Goal: Task Accomplishment & Management: Use online tool/utility

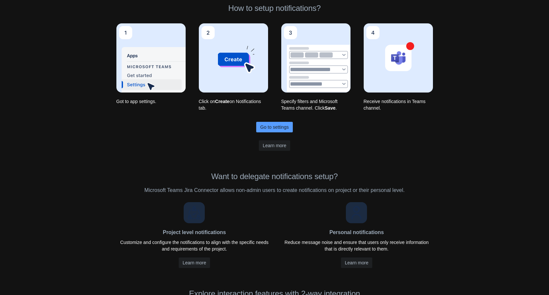
scroll to position [53, 0]
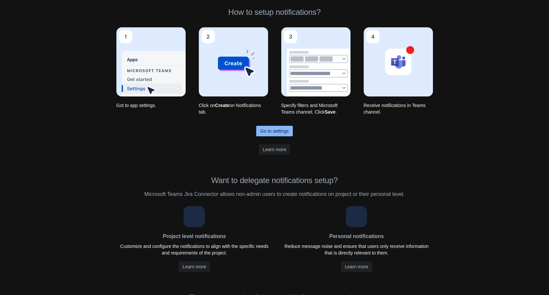
click at [277, 133] on span "Go to settings" at bounding box center [274, 131] width 28 height 11
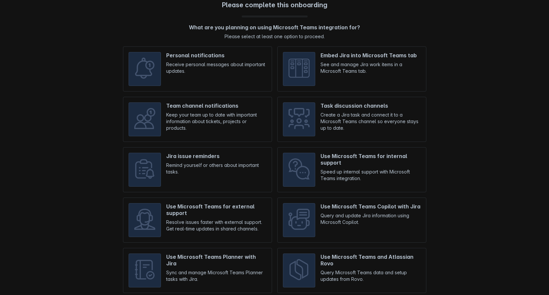
scroll to position [17, 0]
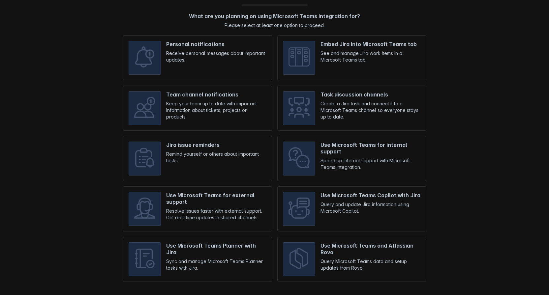
click at [303, 67] on input "checkbox" at bounding box center [351, 57] width 149 height 45
checkbox input "true"
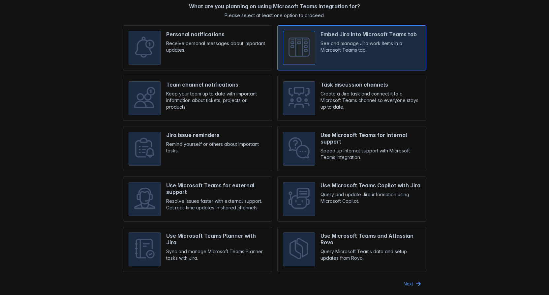
scroll to position [27, 0]
drag, startPoint x: 246, startPoint y: 92, endPoint x: 254, endPoint y: 96, distance: 8.3
click at [247, 92] on input "checkbox" at bounding box center [197, 97] width 149 height 45
checkbox input "true"
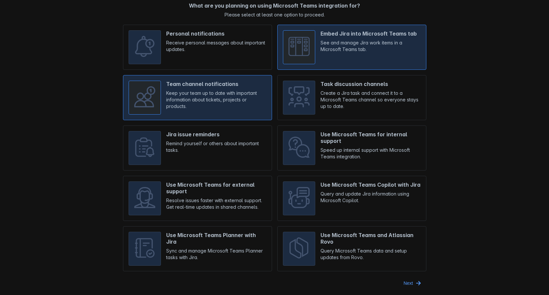
click at [214, 160] on input "checkbox" at bounding box center [197, 148] width 149 height 45
checkbox input "true"
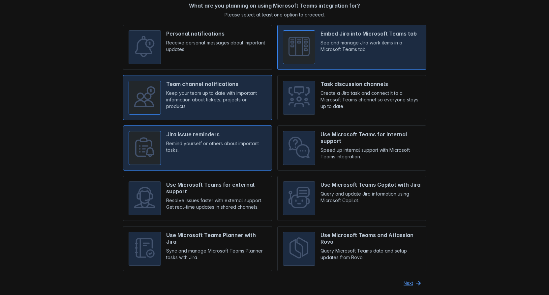
click at [416, 284] on span "button" at bounding box center [418, 283] width 8 height 8
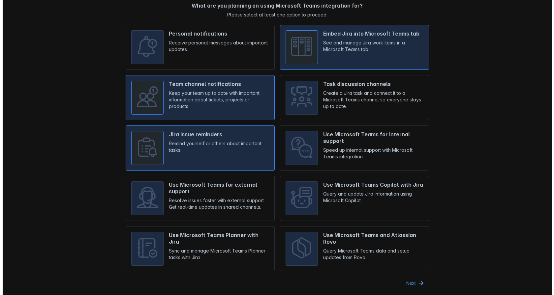
scroll to position [0, 0]
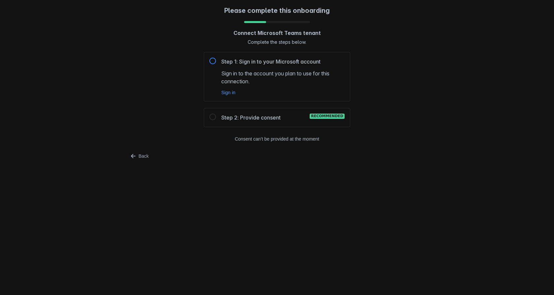
click at [288, 75] on span "Sign in to the account you plan to use for this connection." at bounding box center [282, 78] width 123 height 16
click at [211, 62] on div at bounding box center [212, 61] width 7 height 7
click at [253, 122] on div "Step 2: Provide consent Recommended" at bounding box center [277, 117] width 146 height 19
click at [214, 117] on div at bounding box center [212, 117] width 7 height 7
click at [233, 92] on span "Sign in" at bounding box center [228, 92] width 14 height 7
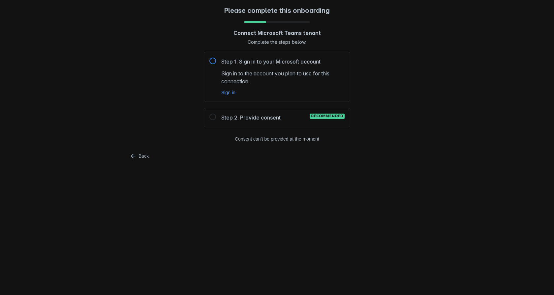
click at [273, 177] on body "Please complete this onboarding Connect Microsoft Teams tenant Complete the ste…" at bounding box center [277, 147] width 554 height 295
click at [233, 93] on span "Sign in" at bounding box center [228, 92] width 14 height 7
click at [265, 118] on span "Step 2: Provide consent" at bounding box center [250, 118] width 59 height 8
click at [298, 118] on div "Step 2: Provide consent Recommended" at bounding box center [282, 118] width 123 height 8
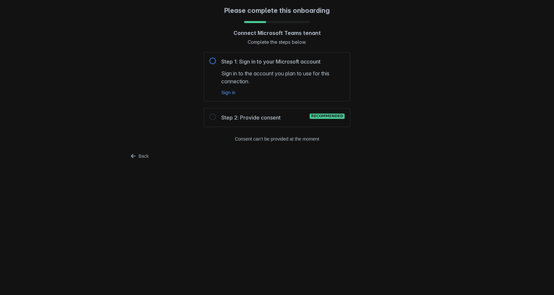
click at [295, 117] on div "Step 2: Provide consent Recommended" at bounding box center [282, 118] width 123 height 8
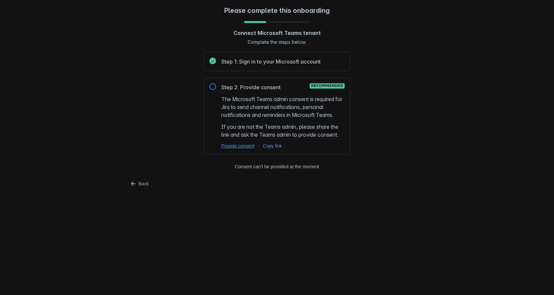
click at [239, 147] on span "Provide consent" at bounding box center [237, 146] width 33 height 7
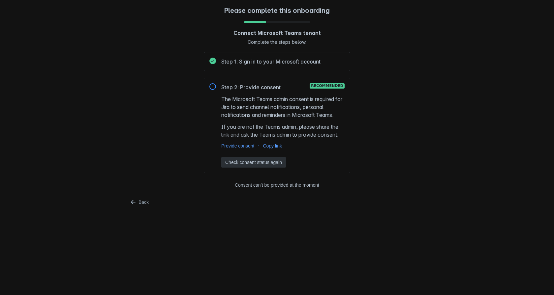
click at [276, 163] on span "Check consent status again" at bounding box center [253, 162] width 57 height 11
click at [246, 148] on span "Provide consent" at bounding box center [237, 146] width 33 height 7
click at [246, 147] on span "Provide consent" at bounding box center [237, 146] width 33 height 7
click at [257, 163] on span "Check consent status again" at bounding box center [253, 162] width 57 height 11
